Goal: Navigation & Orientation: Find specific page/section

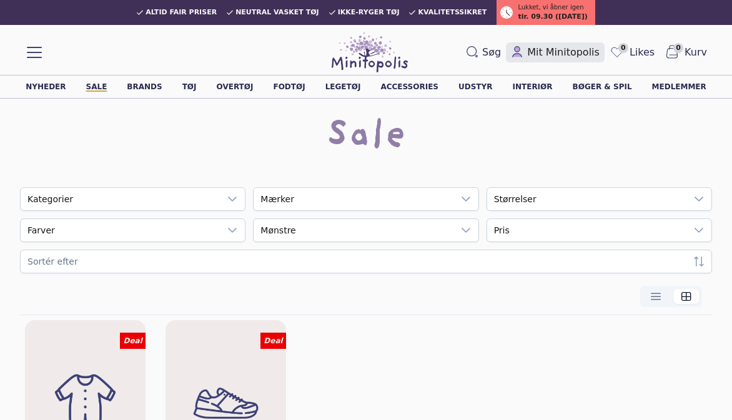
click at [573, 57] on span "Mit Minitopolis" at bounding box center [563, 52] width 72 height 15
click at [107, 89] on link "Sale" at bounding box center [96, 86] width 21 height 7
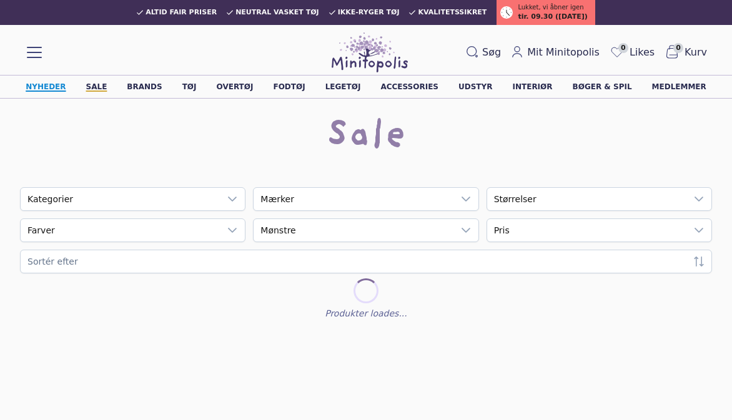
click at [66, 87] on link "Nyheder" at bounding box center [46, 86] width 40 height 7
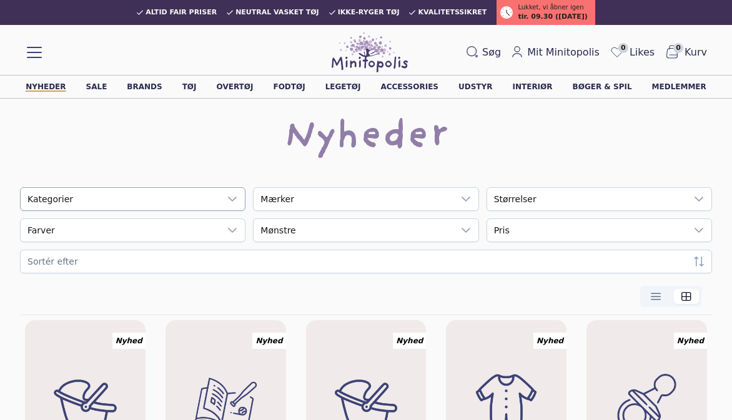
click at [145, 195] on div "empty" at bounding box center [120, 199] width 199 height 22
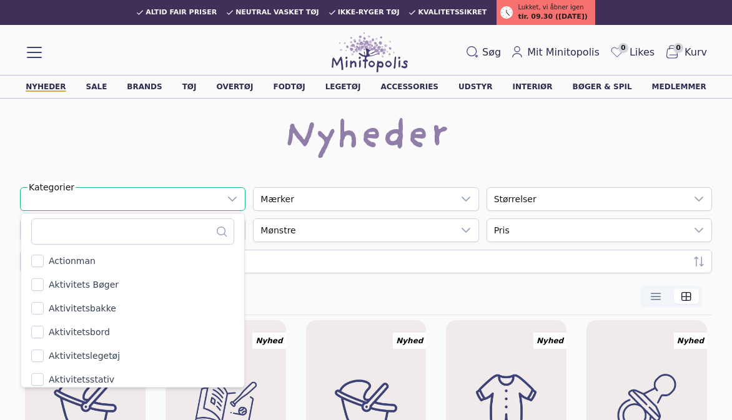
scroll to position [13, 66]
click at [133, 214] on div "664 results are available" at bounding box center [132, 230] width 223 height 34
click at [166, 155] on div "Nyheder" at bounding box center [366, 137] width 692 height 40
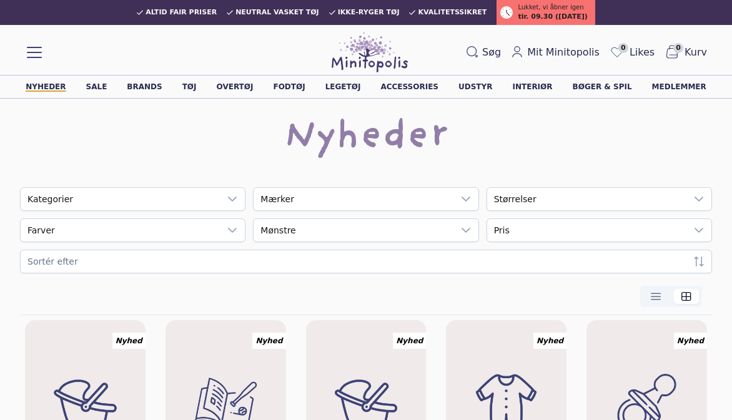
click at [101, 80] on div "Nyheder Sale Brands Tøj Overtøj Fodtøj Legetøj Accessories Udstyr Interiør Bøge…" at bounding box center [366, 87] width 732 height 24
click at [107, 87] on link "Sale" at bounding box center [96, 86] width 21 height 7
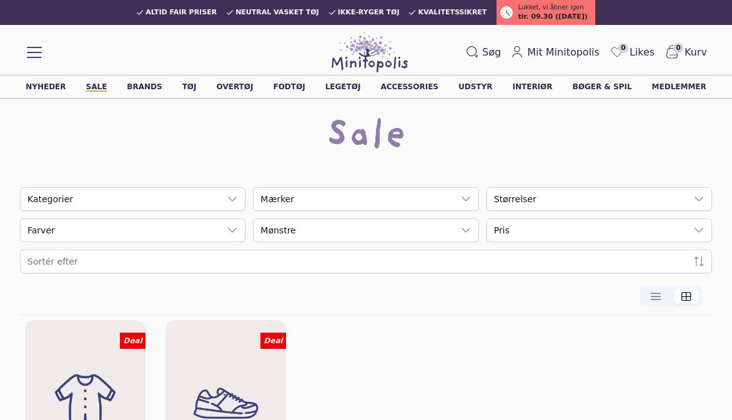
click at [209, 87] on div "Nyheder Sale Brands Tøj Overtøj Fodtøj Legetøj Accessories Udstyr Interiør Bøge…" at bounding box center [366, 87] width 732 height 24
click at [197, 87] on link "Tøj" at bounding box center [189, 86] width 14 height 7
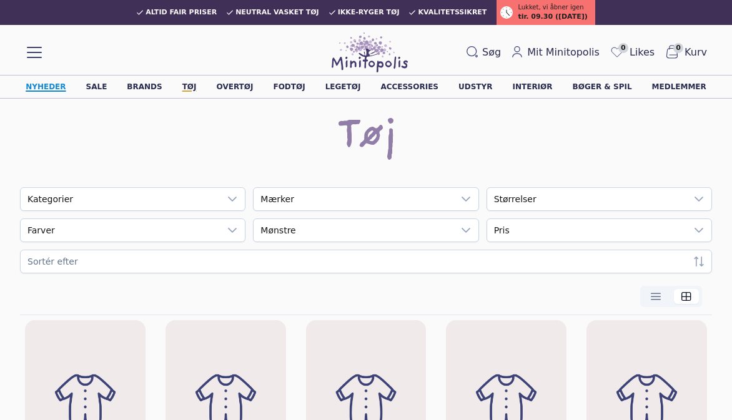
click at [66, 86] on link "Nyheder" at bounding box center [46, 86] width 40 height 7
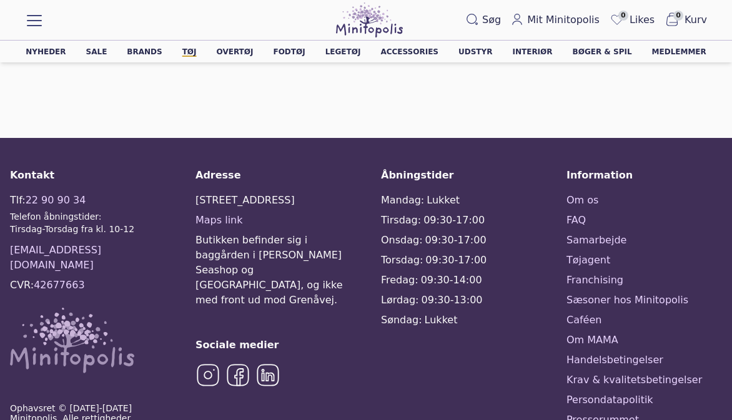
scroll to position [2755, 0]
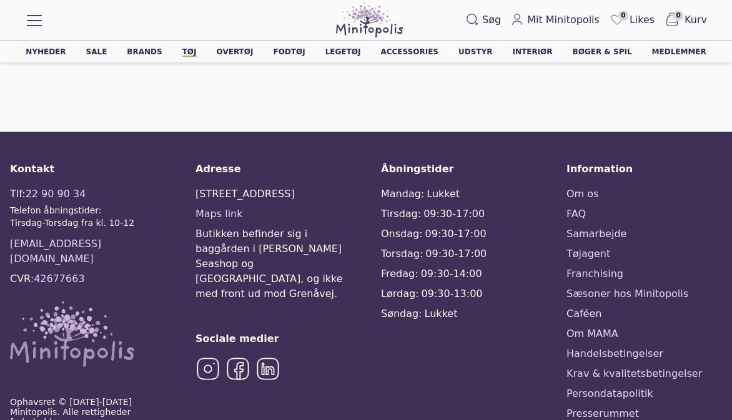
click at [594, 313] on link "Caféen" at bounding box center [643, 313] width 155 height 15
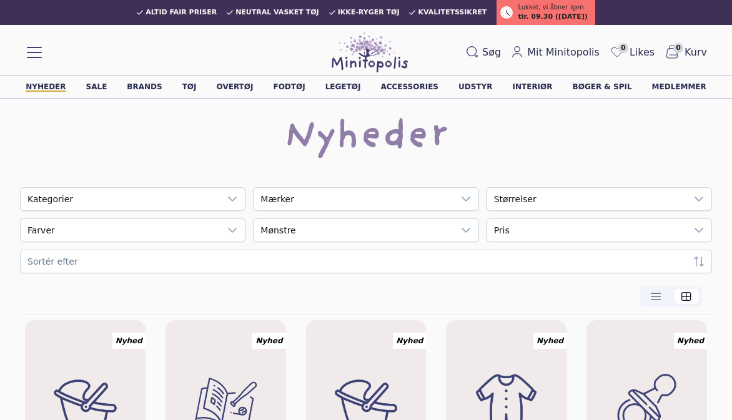
click at [32, 52] on span at bounding box center [34, 52] width 15 height 1
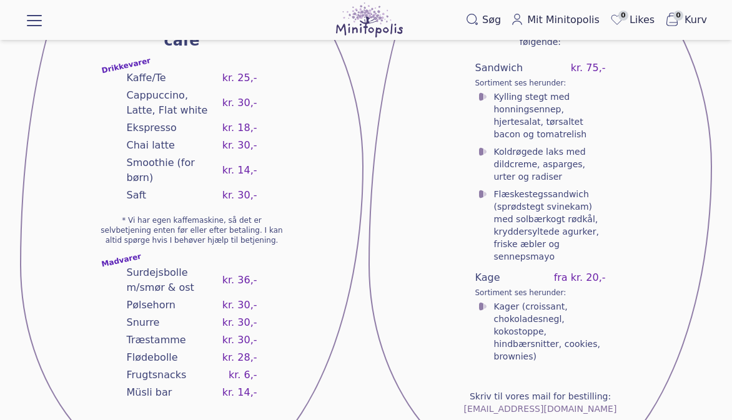
scroll to position [14, 0]
